Goal: Task Accomplishment & Management: Complete application form

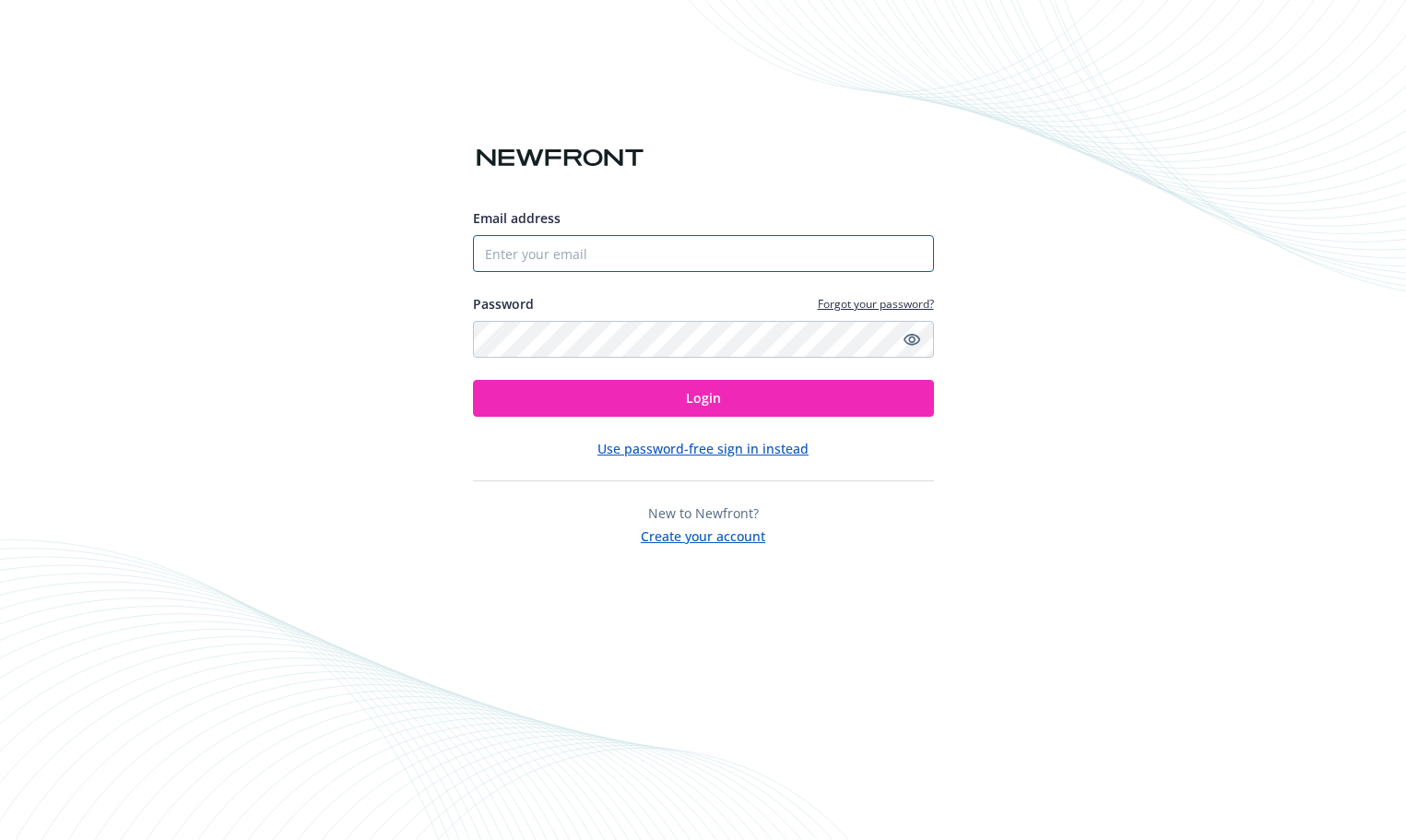
click at [485, 257] on input "Email address" at bounding box center [703, 253] width 461 height 37
click at [671, 450] on button "Use password-free sign in instead" at bounding box center [703, 448] width 211 height 20
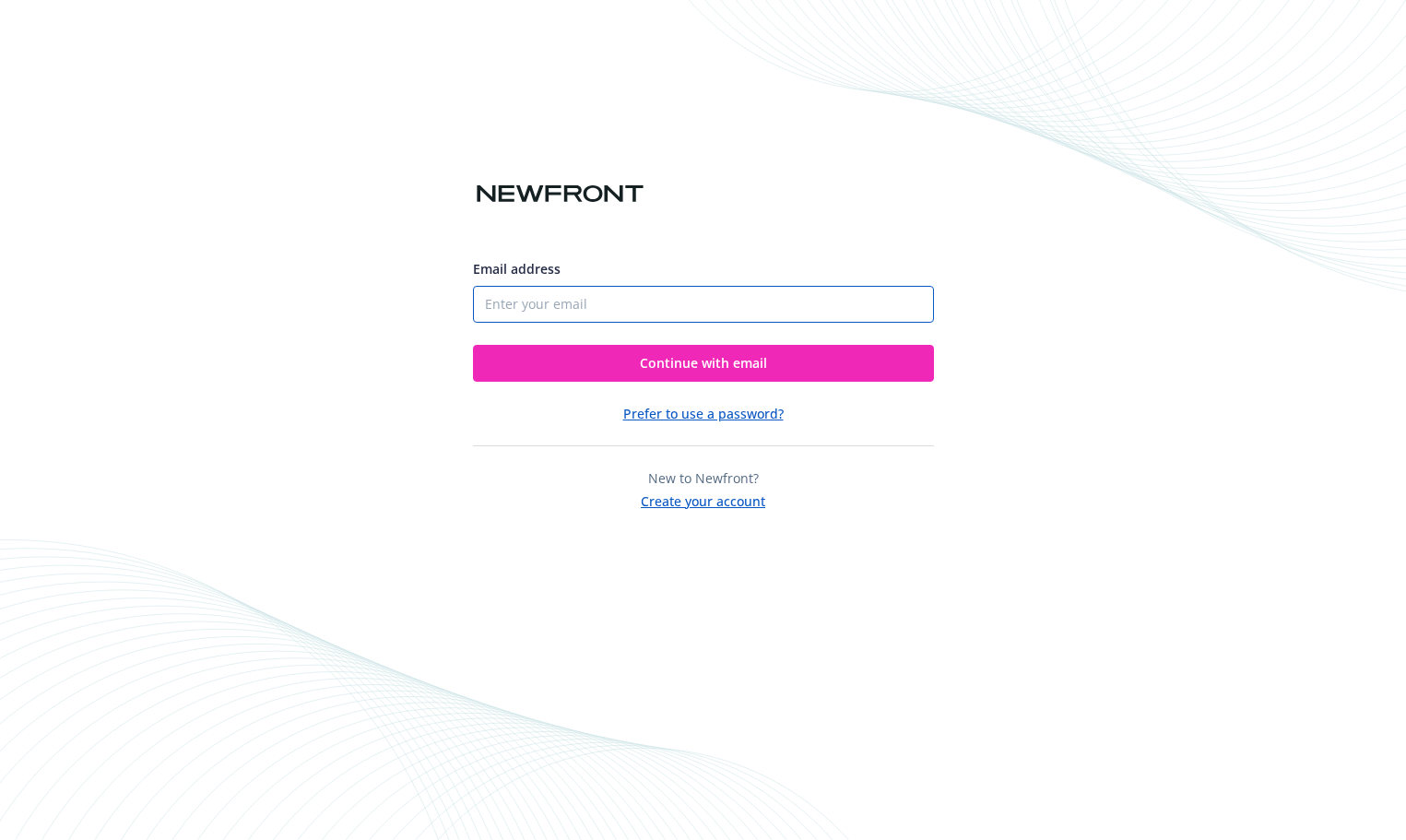
click at [492, 298] on input "Email address" at bounding box center [703, 303] width 461 height 37
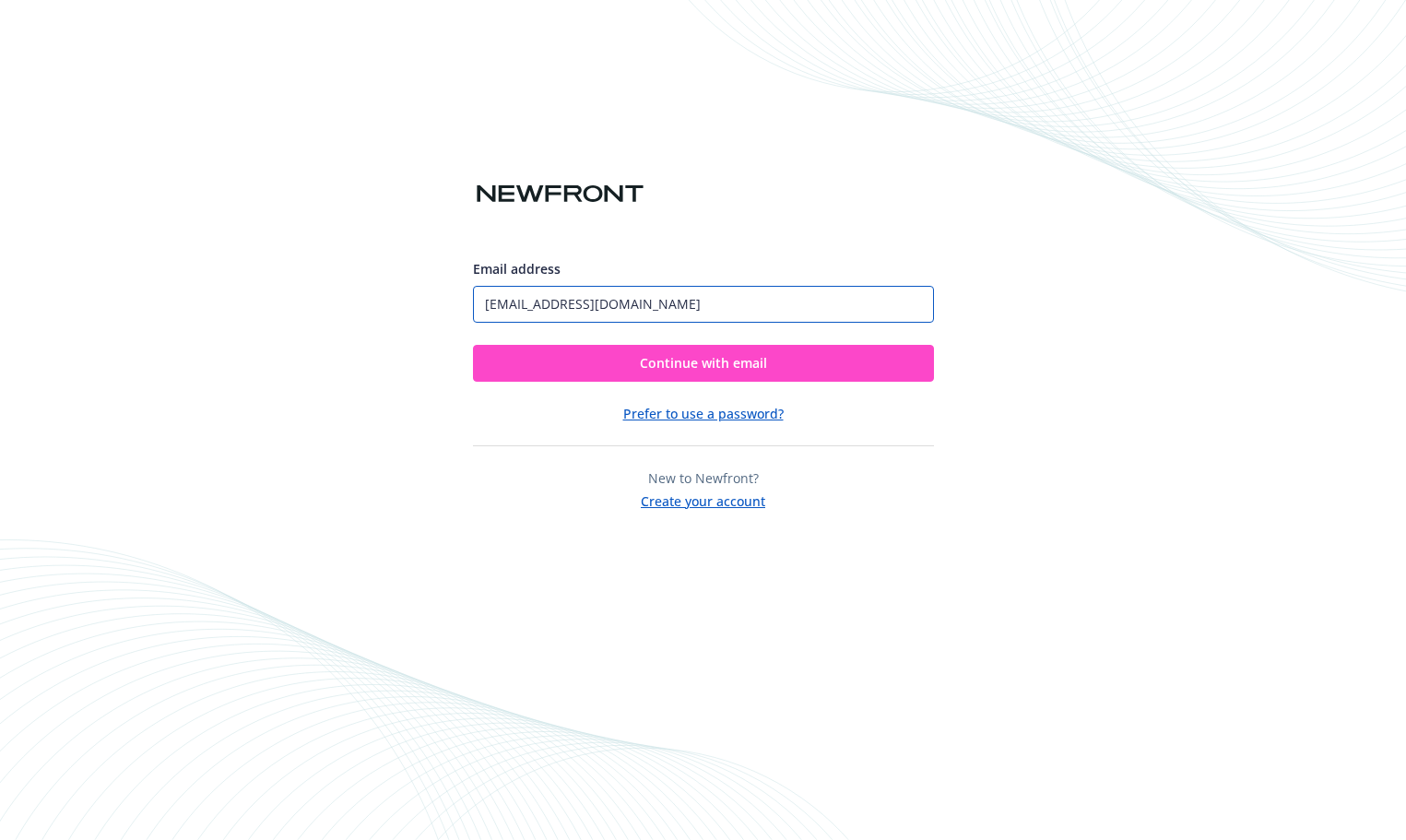
type input "[EMAIL_ADDRESS][DOMAIN_NAME]"
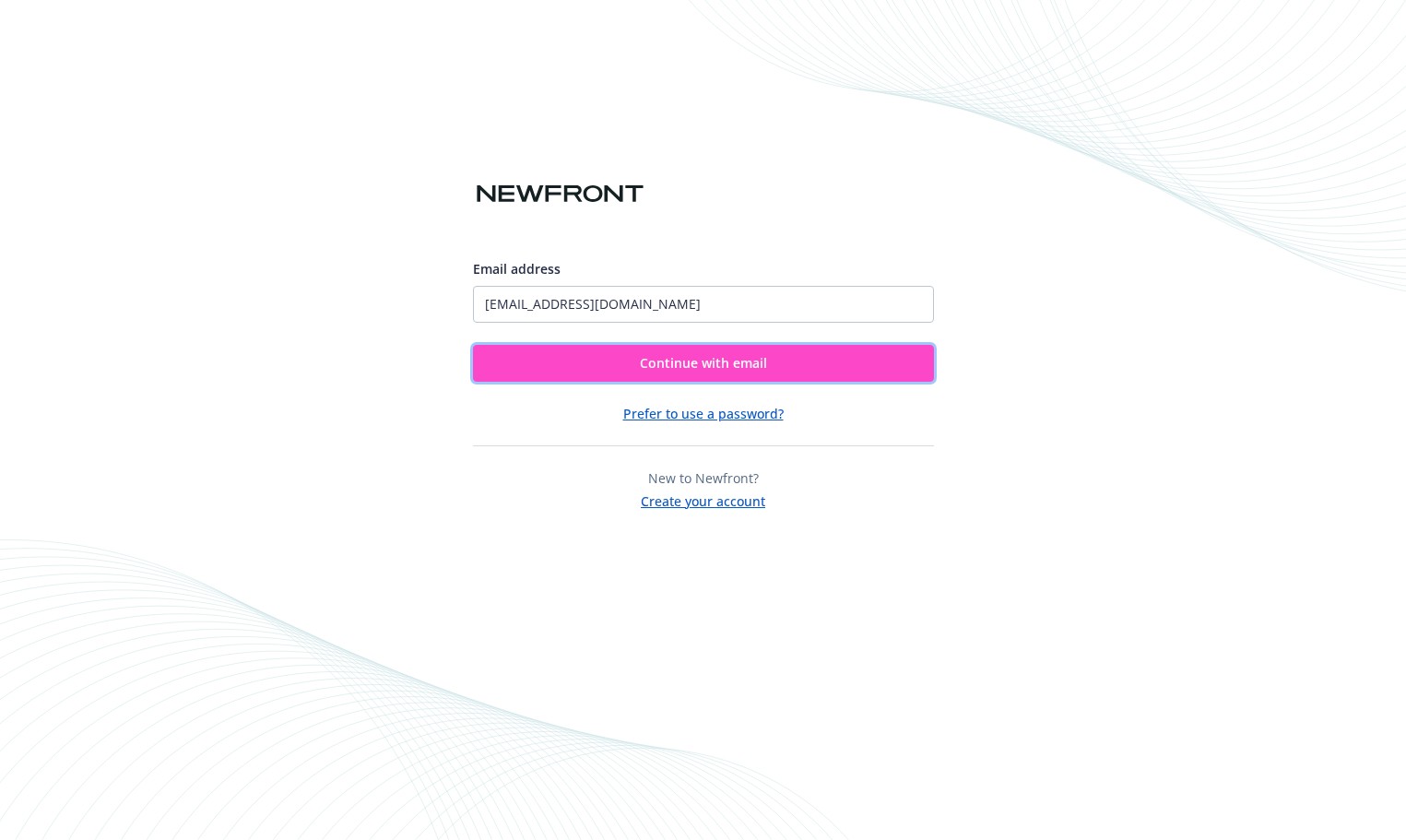
click at [588, 361] on button "Continue with email" at bounding box center [703, 363] width 461 height 37
